Goal: Transaction & Acquisition: Register for event/course

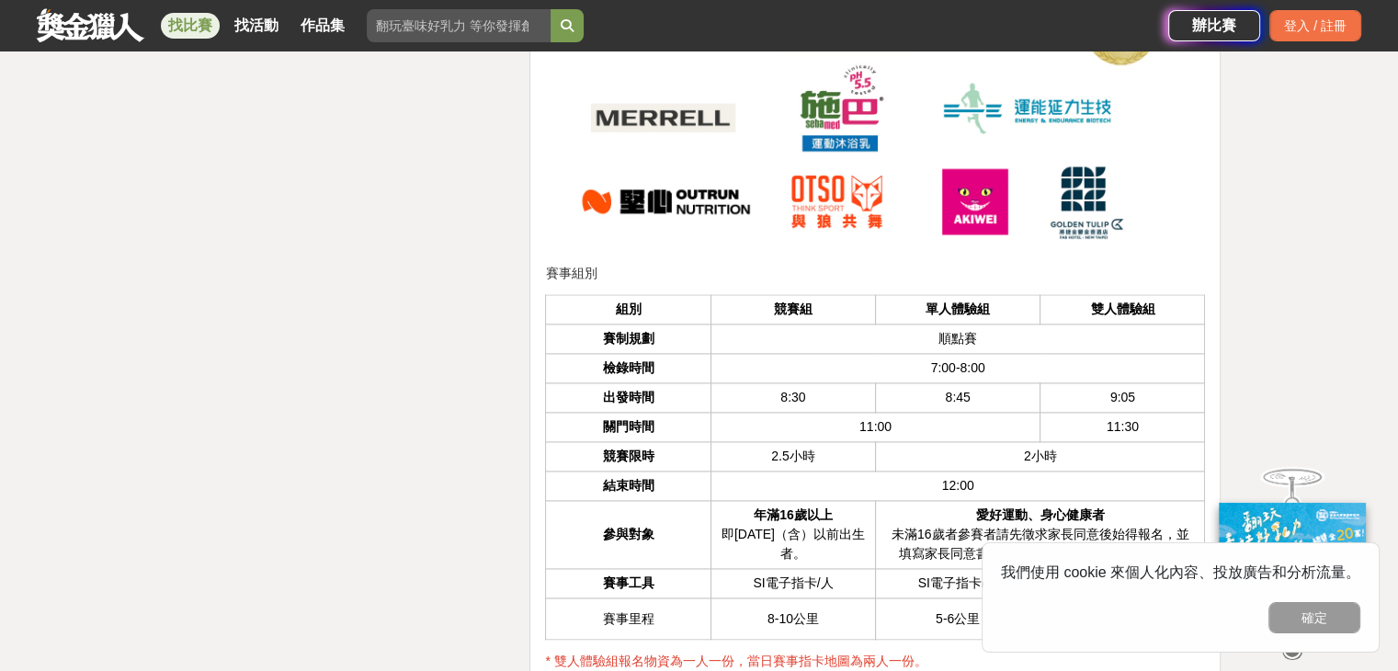
scroll to position [3034, 0]
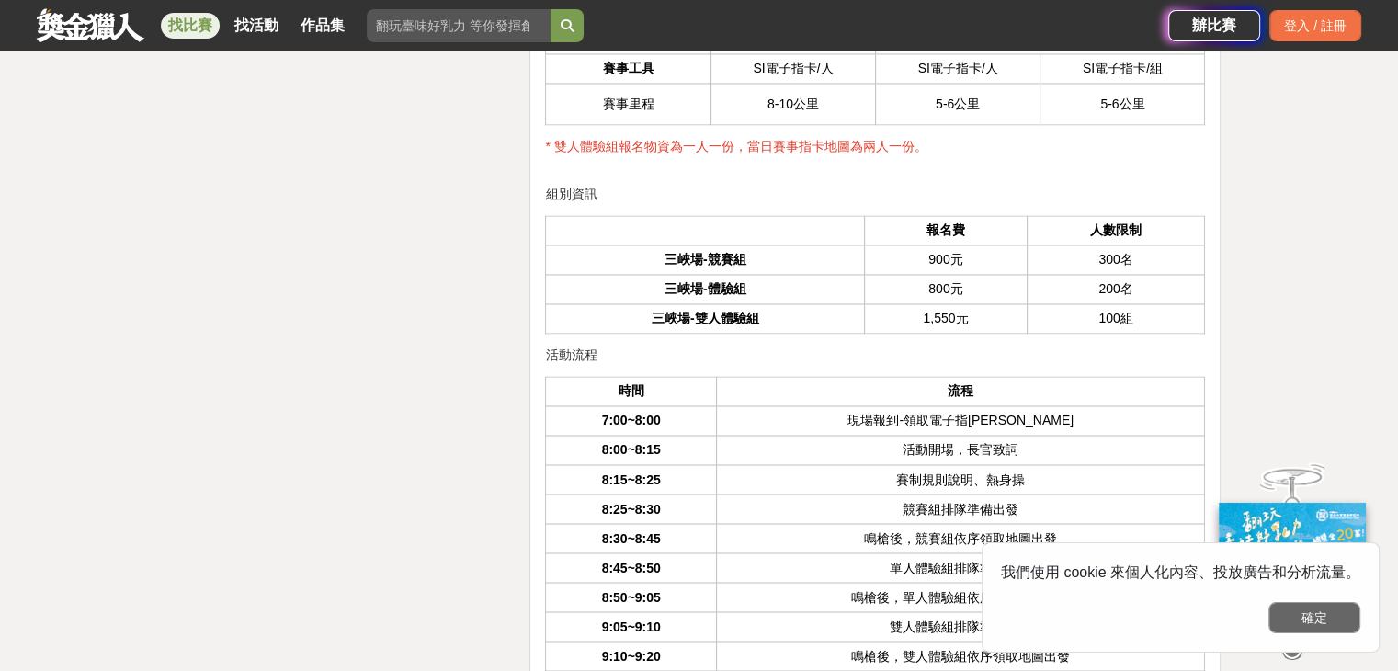
click at [690, 615] on button "確定" at bounding box center [1315, 617] width 92 height 31
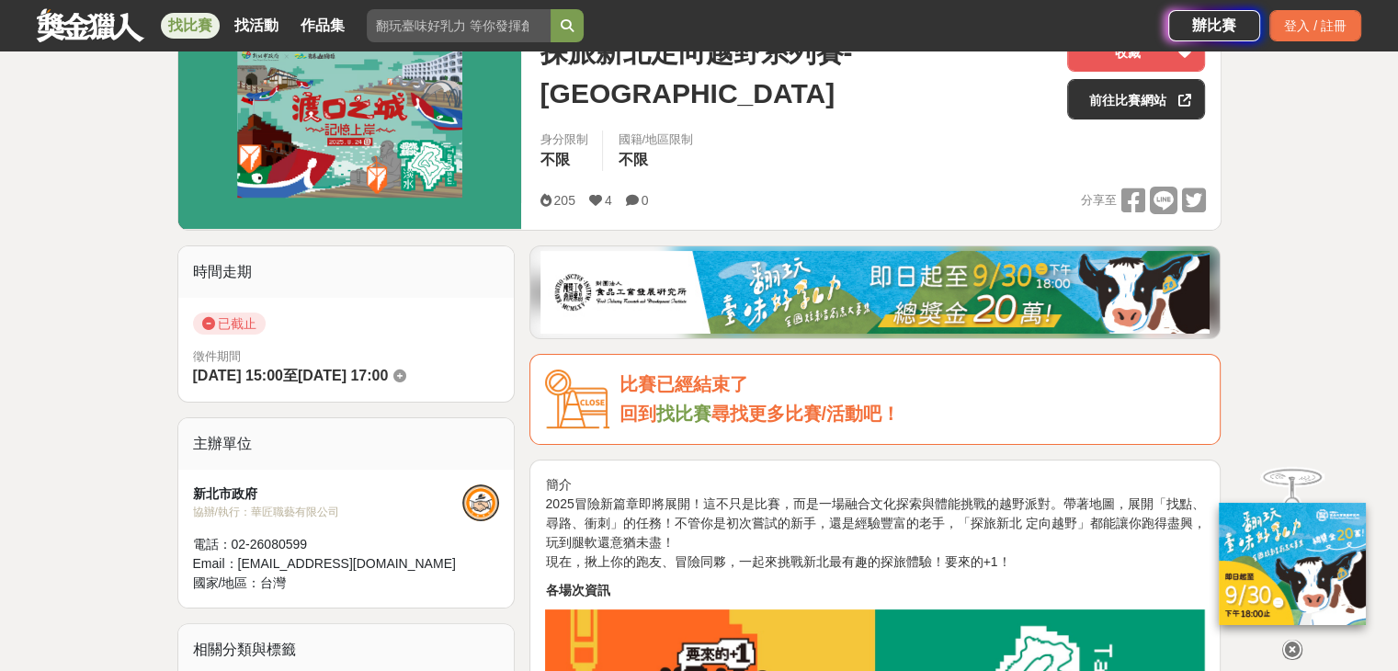
scroll to position [213, 0]
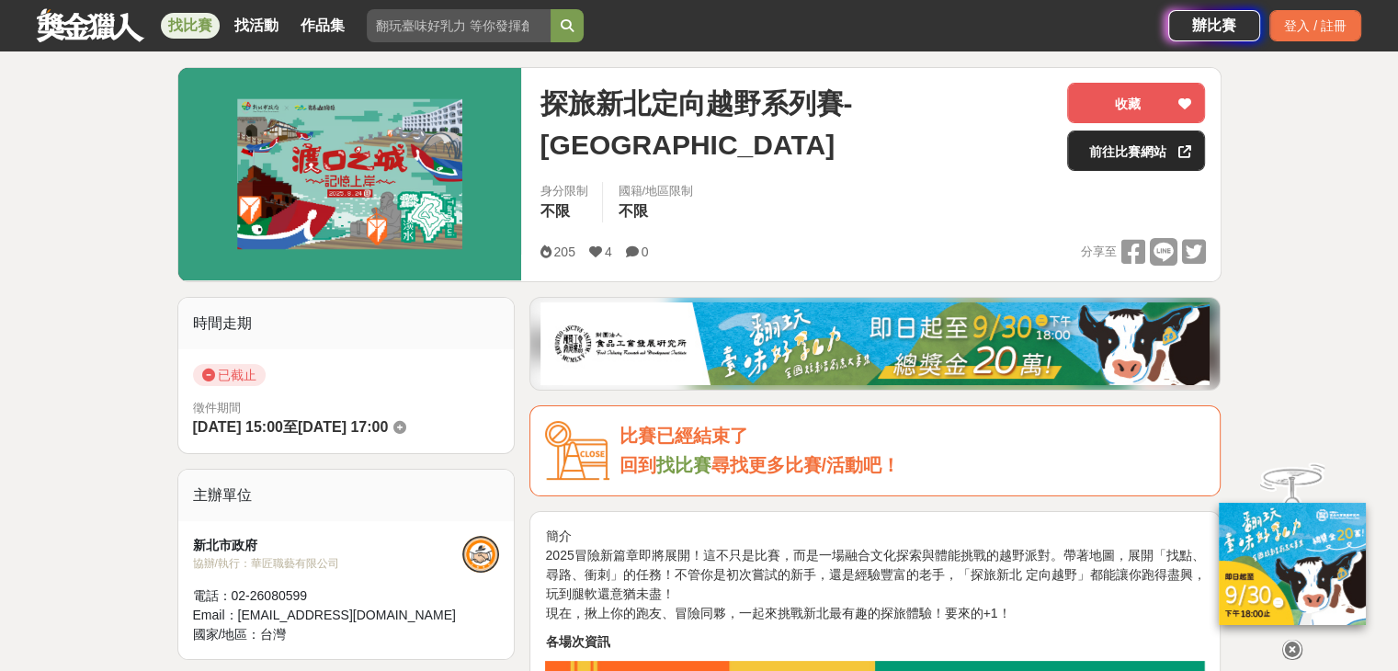
click at [690, 152] on link "前往比賽網站" at bounding box center [1136, 151] width 138 height 40
click at [690, 228] on div "身分限制 不限 國籍/地區限制 不限" at bounding box center [872, 207] width 695 height 51
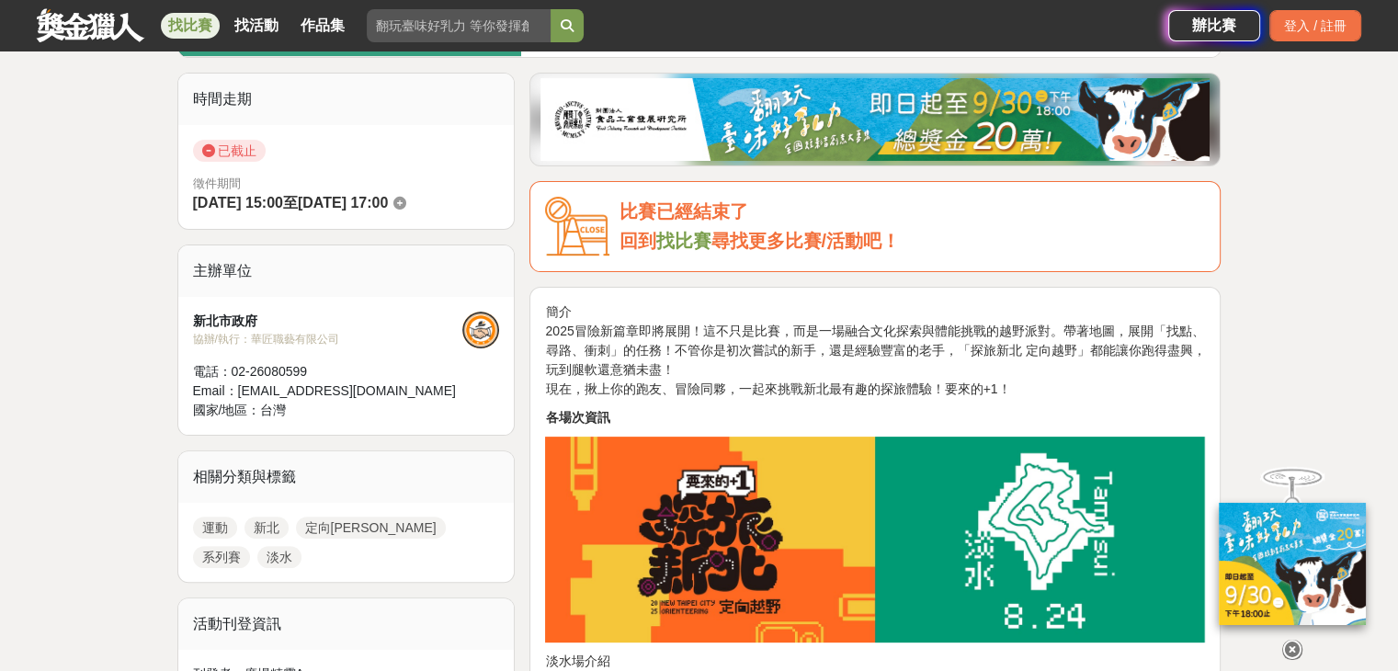
scroll to position [502, 0]
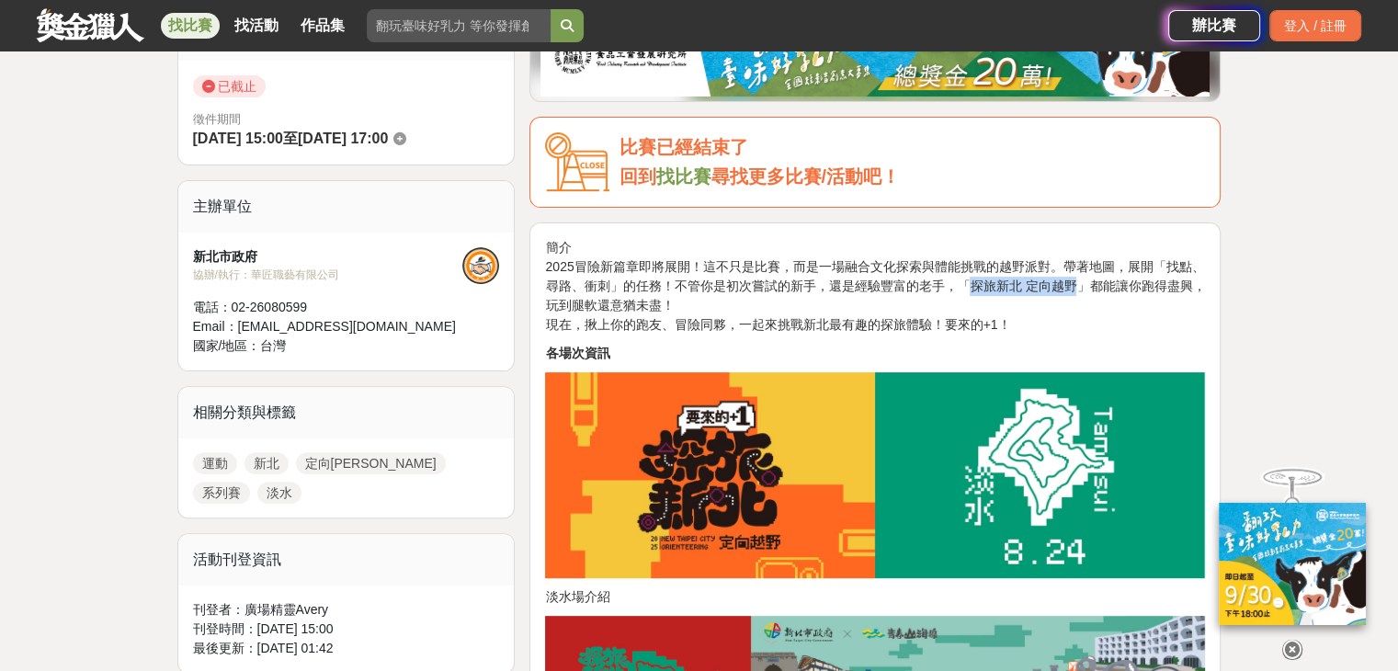
drag, startPoint x: 1070, startPoint y: 288, endPoint x: 964, endPoint y: 288, distance: 106.7
click at [690, 288] on p "簡介 2025冒險新篇章即將展開！這不只是比賽，而是一場融合文化探索與體能挑戰的越野派對。帶著地圖，展開「找點、尋路、衝刺」的任務！不管你是初次嘗試的新手，還…" at bounding box center [875, 286] width 660 height 97
copy p "探旅新北 定向[PERSON_NAME]"
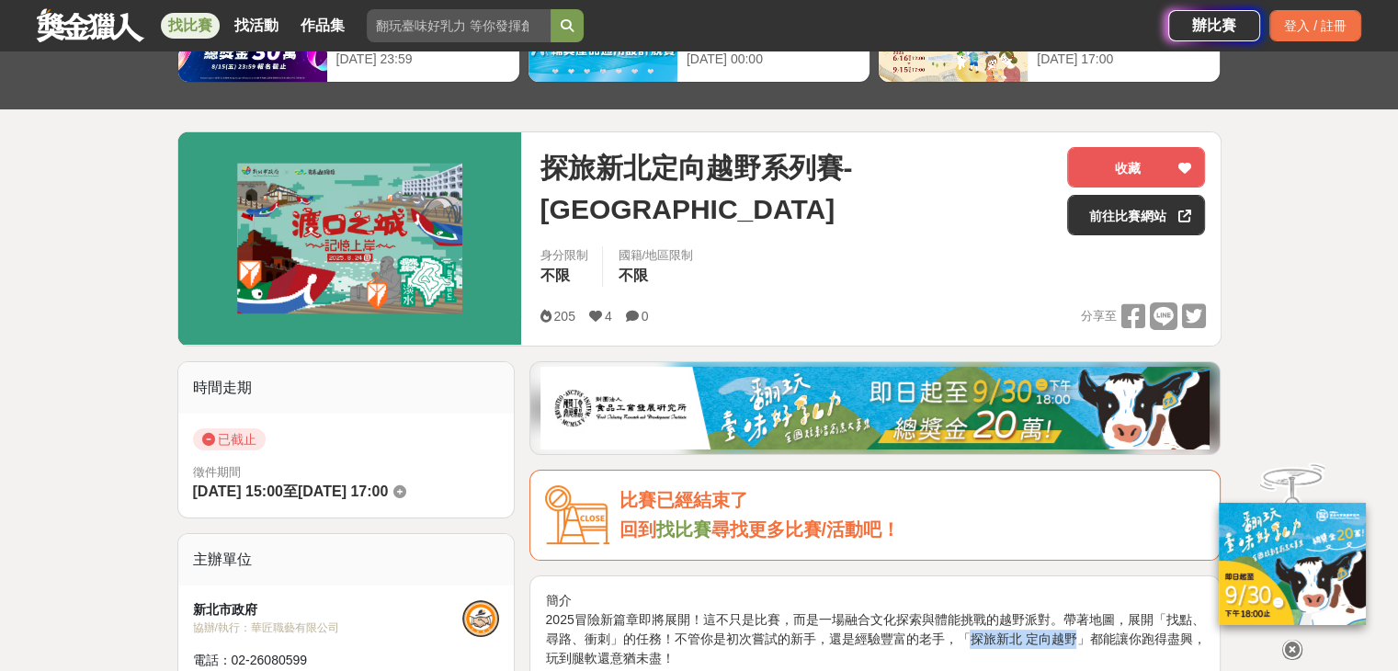
scroll to position [134, 0]
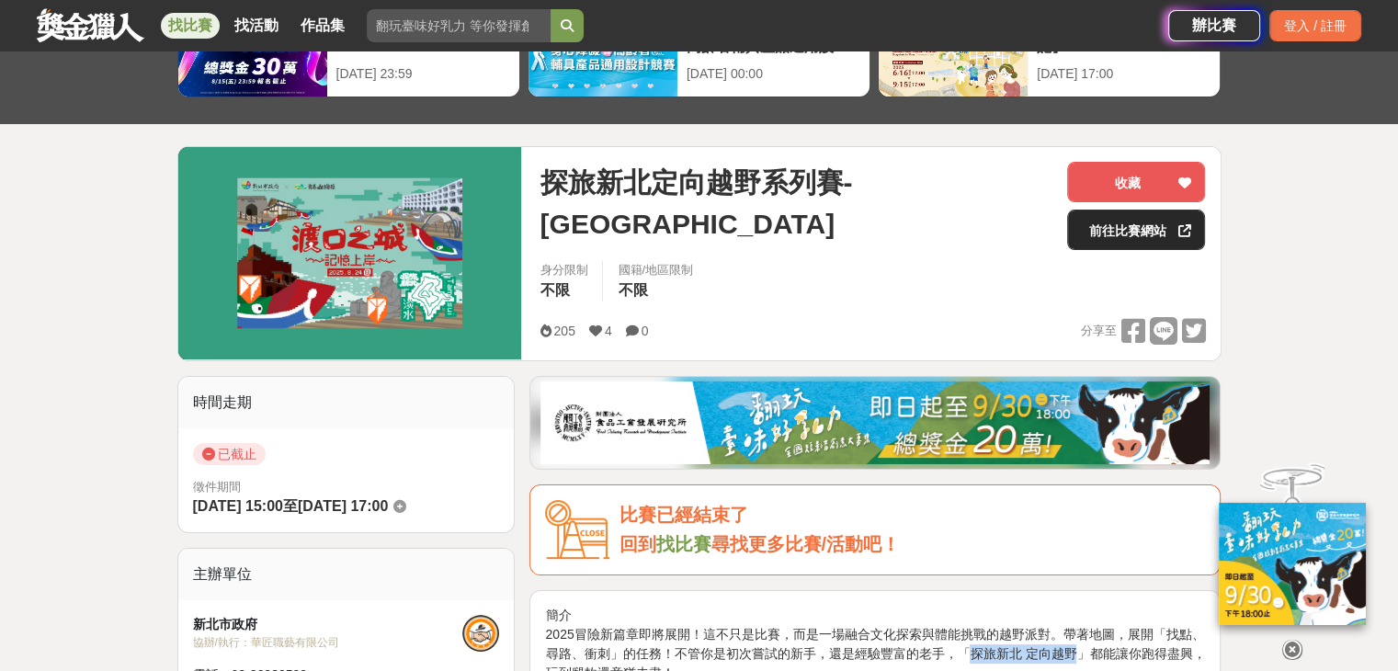
click at [690, 227] on link "前往比賽網站" at bounding box center [1136, 230] width 138 height 40
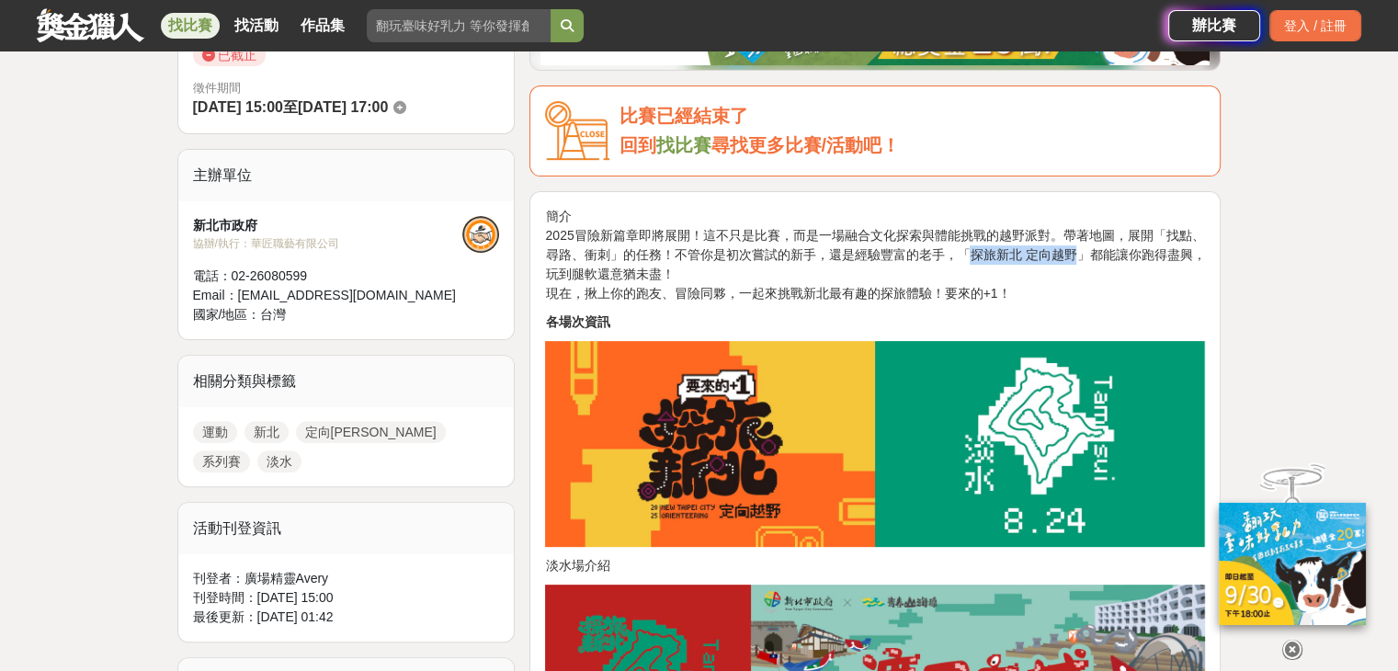
scroll to position [502, 0]
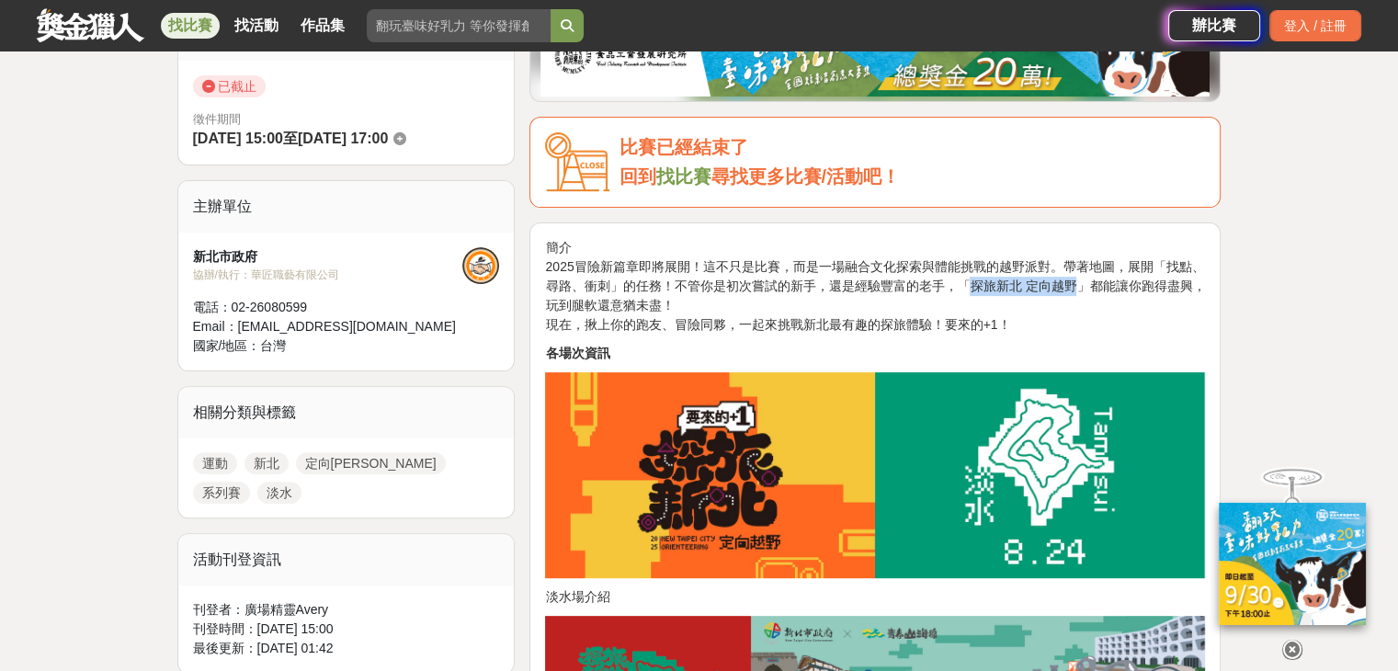
click at [690, 291] on p "簡介 2025冒險新篇章即將展開！這不只是比賽，而是一場融合文化探索與體能挑戰的越野派對。帶著地圖，展開「找點、尋路、衝刺」的任務！不管你是初次嘗試的新手，還…" at bounding box center [875, 286] width 660 height 97
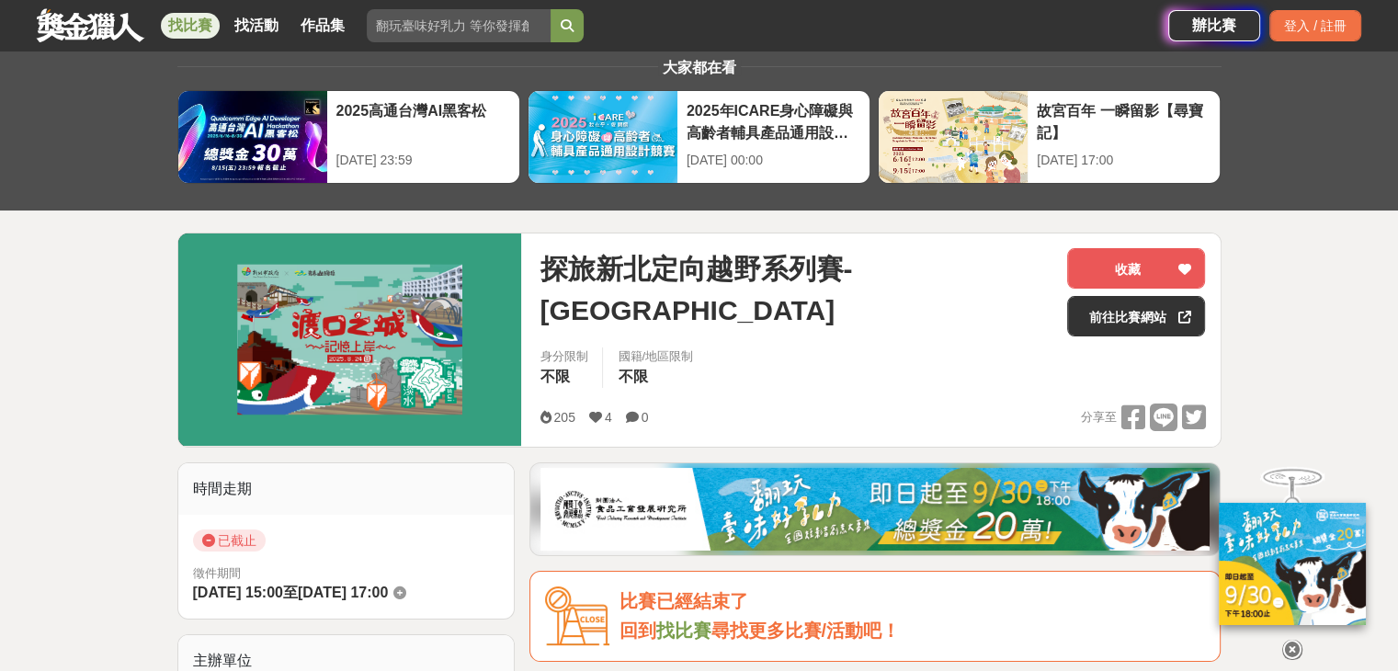
scroll to position [42, 0]
